Goal: Task Accomplishment & Management: Use online tool/utility

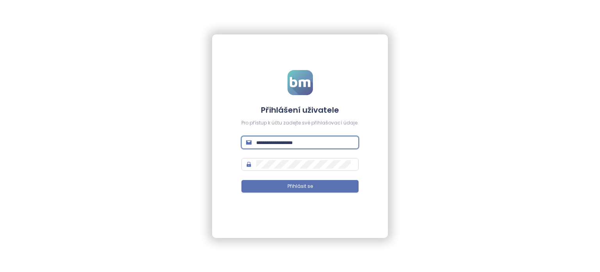
click at [288, 139] on input "text" at bounding box center [305, 142] width 98 height 9
paste input "**********"
type input "**********"
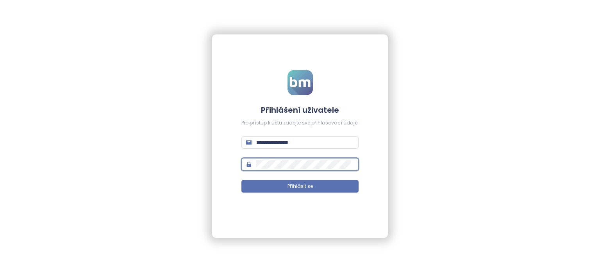
click at [242, 180] on button "Přihlásit se" at bounding box center [300, 186] width 117 height 13
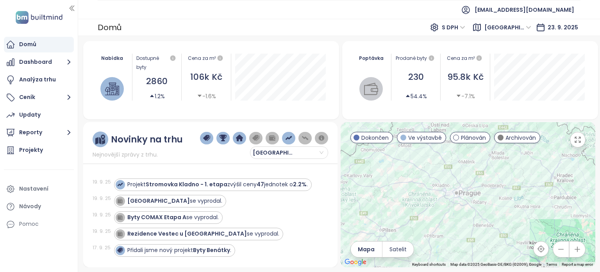
click at [495, 217] on div at bounding box center [468, 194] width 255 height 145
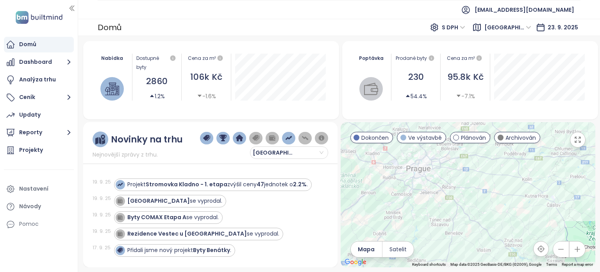
click at [414, 214] on div at bounding box center [468, 194] width 255 height 145
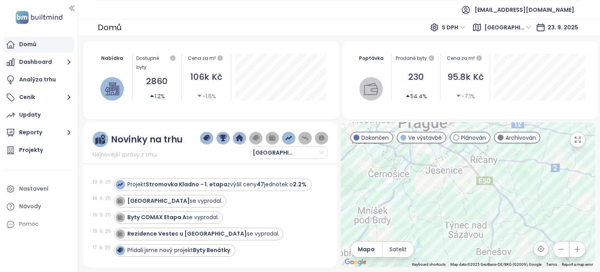
click at [425, 203] on div at bounding box center [468, 194] width 255 height 145
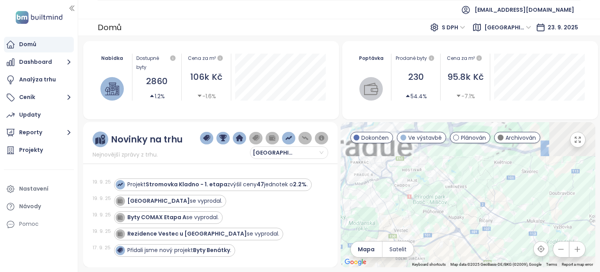
drag, startPoint x: 474, startPoint y: 171, endPoint x: 411, endPoint y: 282, distance: 127.1
click at [411, 271] on html "Domů Dashboard Analýza trhu Ceník Updaty Reporty Projekty Nastavení Návody Pomo…" at bounding box center [300, 136] width 600 height 272
click at [428, 186] on div at bounding box center [468, 194] width 255 height 145
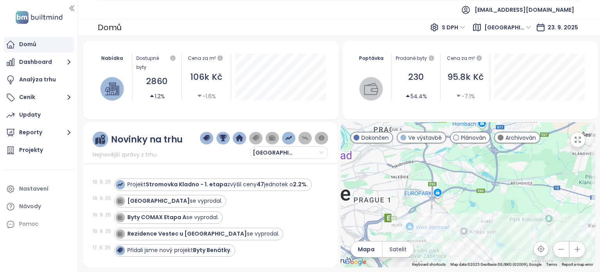
drag, startPoint x: 411, startPoint y: 151, endPoint x: 433, endPoint y: 242, distance: 93.2
click at [433, 242] on div at bounding box center [468, 194] width 255 height 145
click at [399, 215] on div at bounding box center [468, 194] width 255 height 145
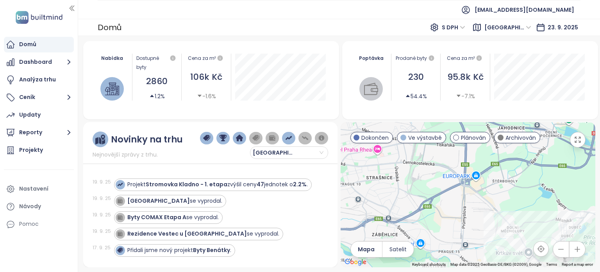
click at [402, 184] on div at bounding box center [468, 194] width 255 height 145
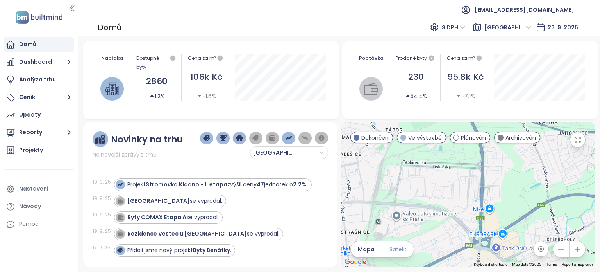
drag, startPoint x: 460, startPoint y: 177, endPoint x: 409, endPoint y: 241, distance: 81.3
click at [409, 241] on div "← Move left → Move right ↑ Move up ↓ Move down + Zoom in - Zoom out Home Jump l…" at bounding box center [468, 194] width 255 height 145
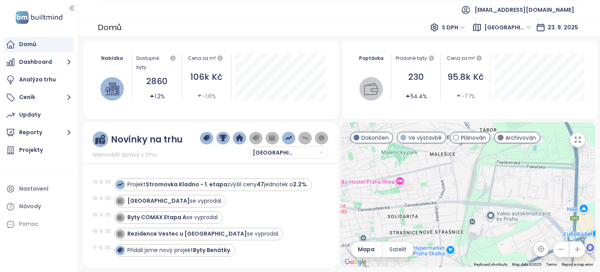
drag, startPoint x: 391, startPoint y: 192, endPoint x: 488, endPoint y: 192, distance: 96.9
click at [488, 192] on div at bounding box center [468, 194] width 255 height 145
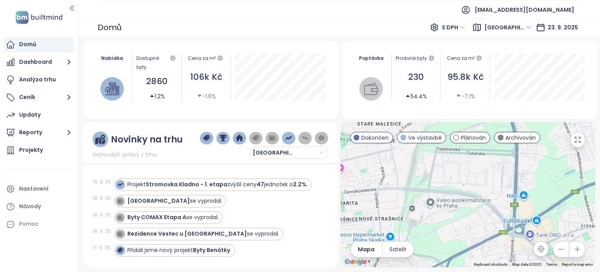
drag, startPoint x: 518, startPoint y: 190, endPoint x: 437, endPoint y: 176, distance: 82.6
click at [437, 176] on div at bounding box center [468, 194] width 255 height 145
